Goal: Navigation & Orientation: Understand site structure

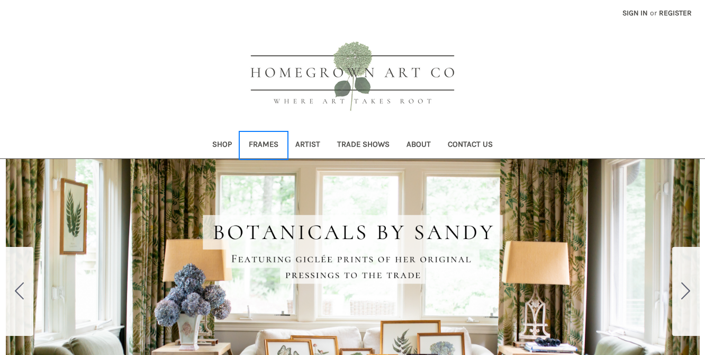
click at [259, 143] on link "Frames" at bounding box center [263, 145] width 47 height 26
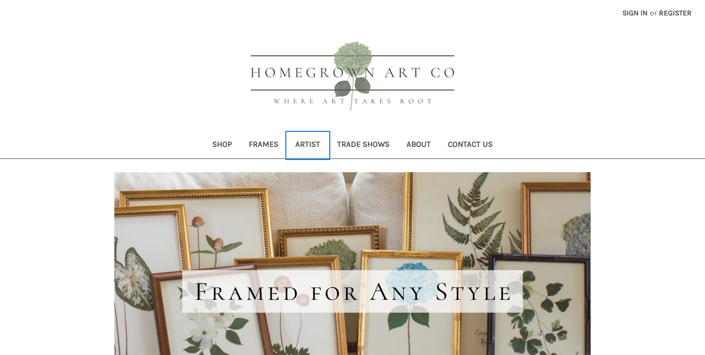
click at [317, 144] on link "Artist" at bounding box center [308, 145] width 42 height 26
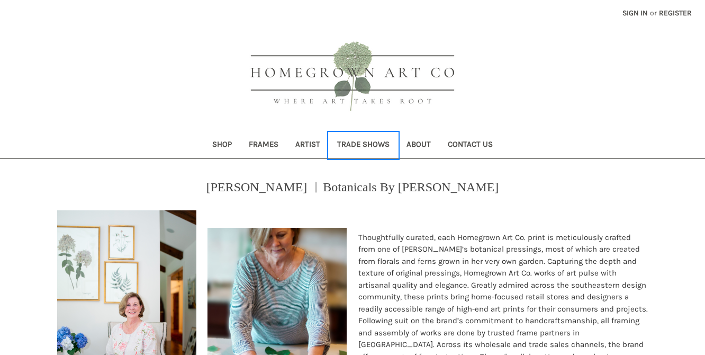
click at [348, 139] on link "Trade Shows" at bounding box center [363, 145] width 69 height 26
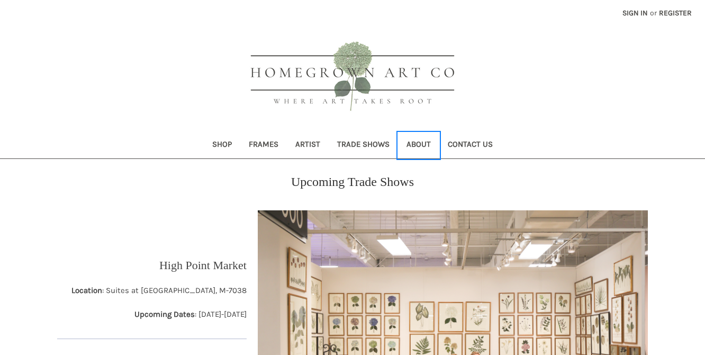
click at [418, 146] on link "About" at bounding box center [418, 145] width 41 height 26
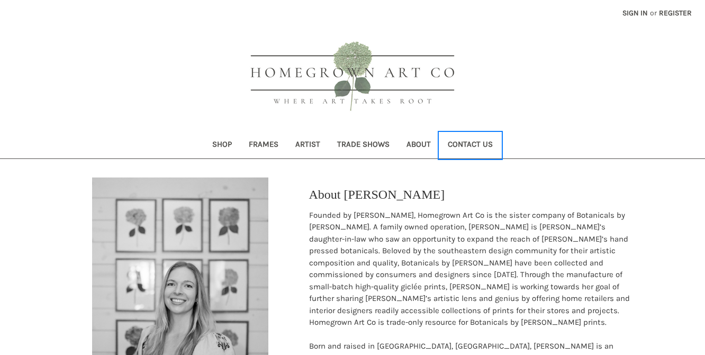
click at [463, 140] on link "Contact Us" at bounding box center [471, 145] width 62 height 26
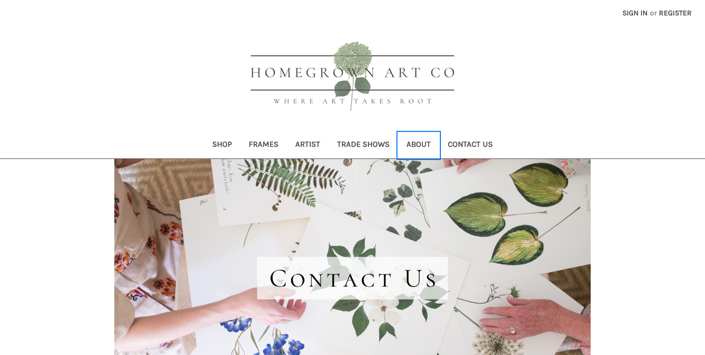
click at [416, 149] on link "About" at bounding box center [418, 145] width 41 height 26
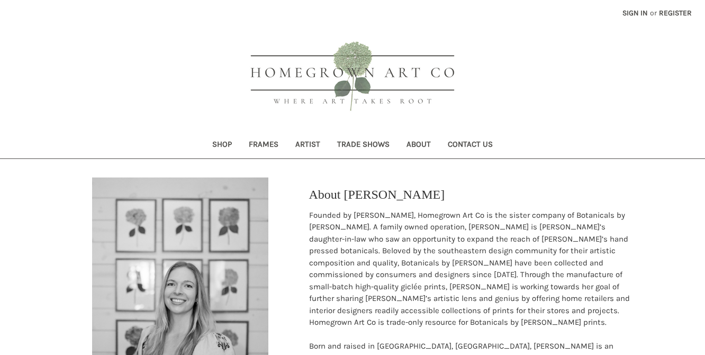
click at [307, 73] on img at bounding box center [353, 77] width 238 height 95
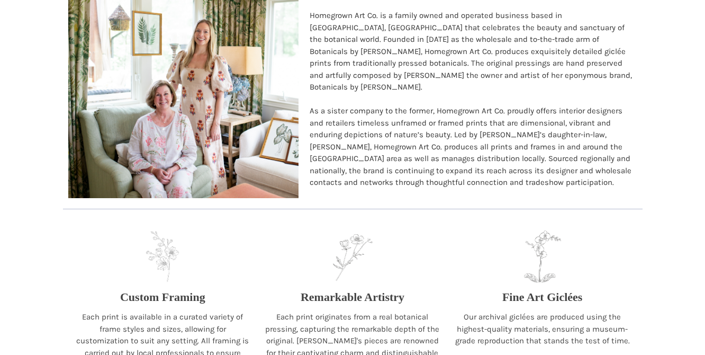
scroll to position [848, 0]
